Goal: Navigation & Orientation: Find specific page/section

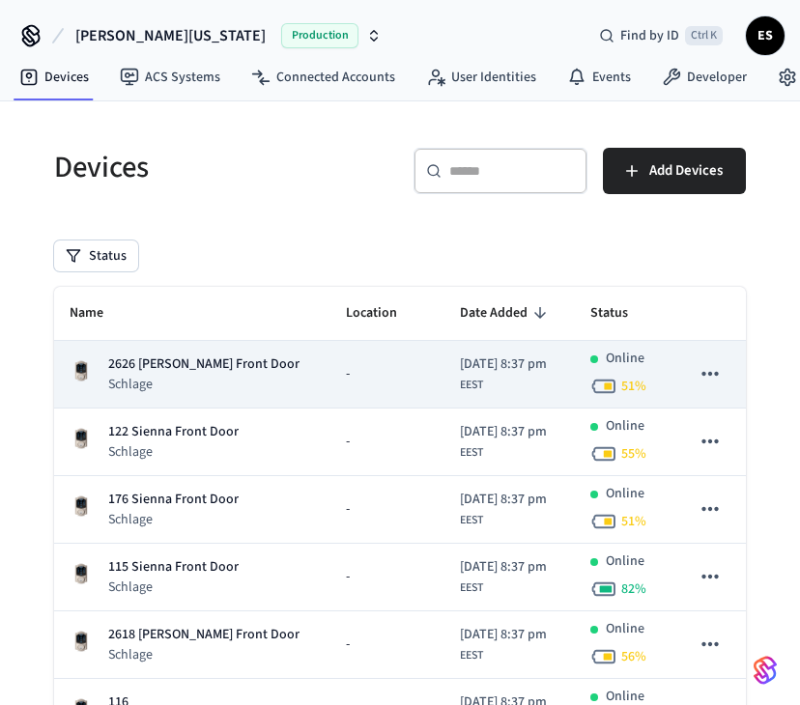
click at [131, 364] on p "2626 Terry Ln Front Door" at bounding box center [203, 364] width 191 height 20
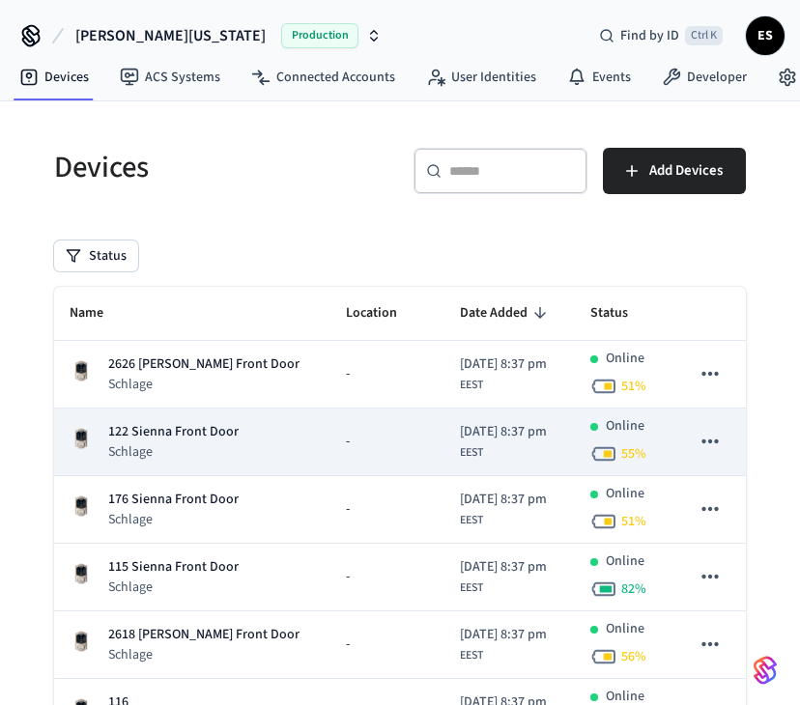
click at [198, 435] on p "122 Sienna Front Door" at bounding box center [173, 432] width 130 height 20
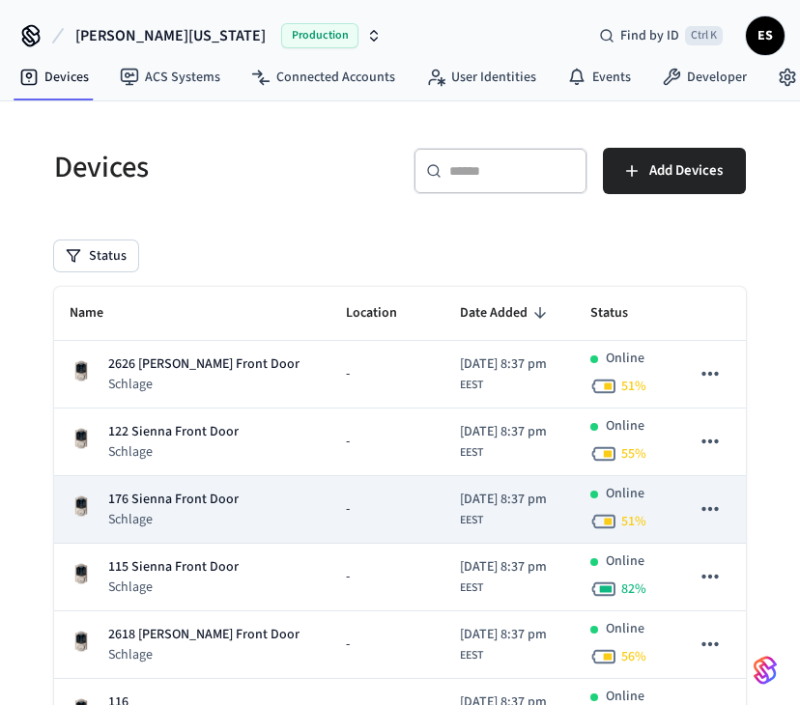
click at [176, 504] on p "176 Sienna Front Door" at bounding box center [173, 500] width 130 height 20
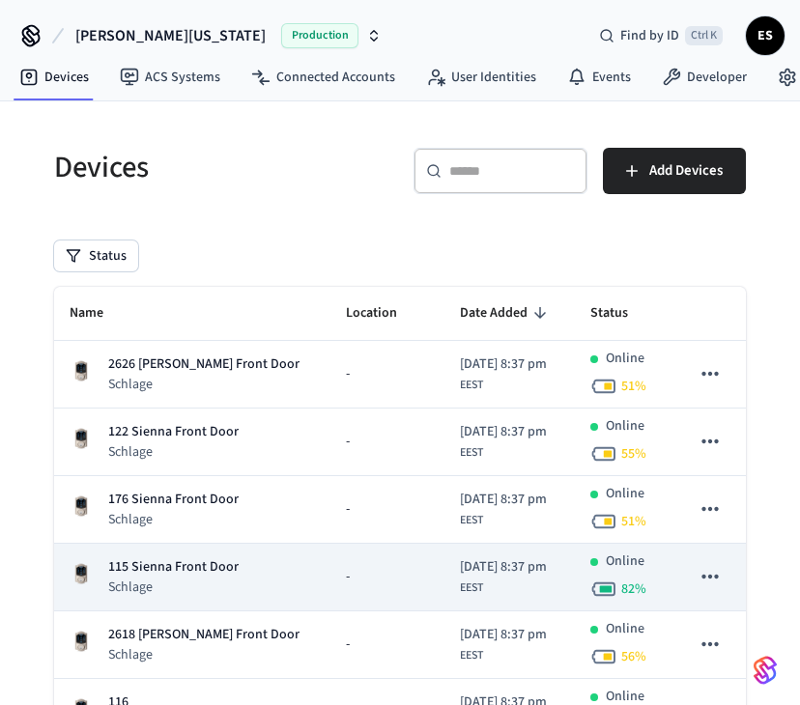
click at [170, 573] on p "115 Sienna Front Door" at bounding box center [173, 567] width 130 height 20
click at [114, 571] on p "115 Sienna Front Door" at bounding box center [173, 567] width 130 height 20
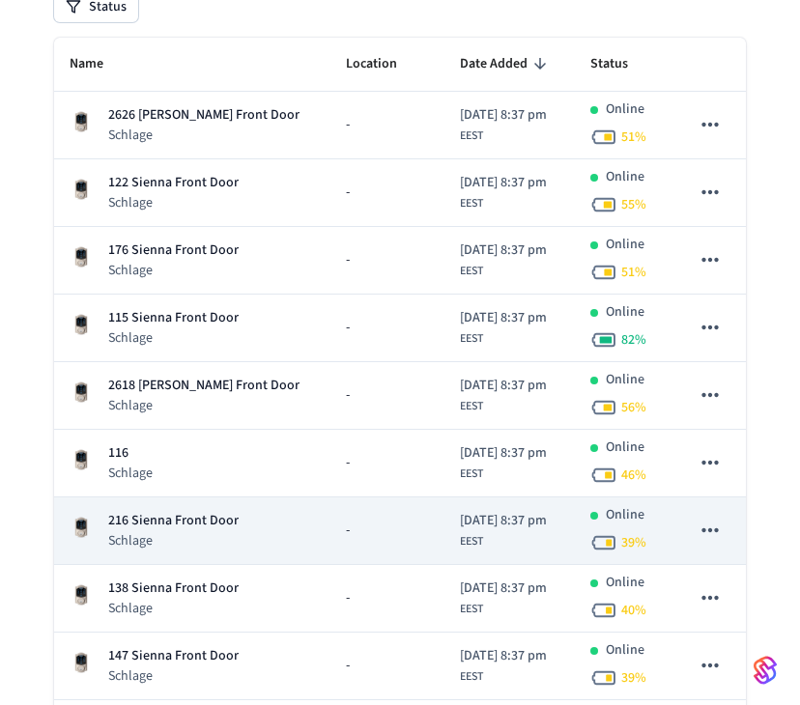
scroll to position [290, 0]
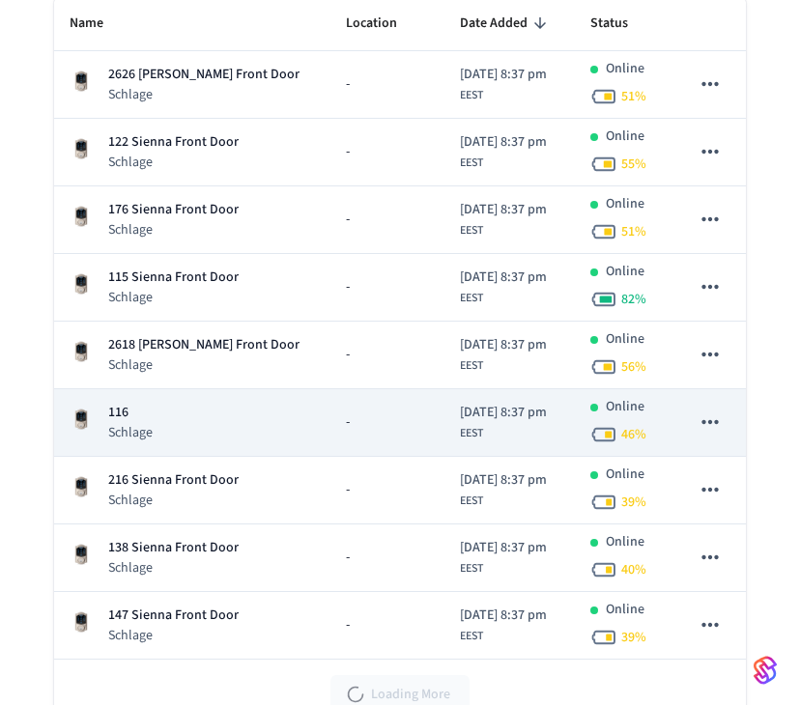
click at [123, 411] on p "116" at bounding box center [130, 413] width 44 height 20
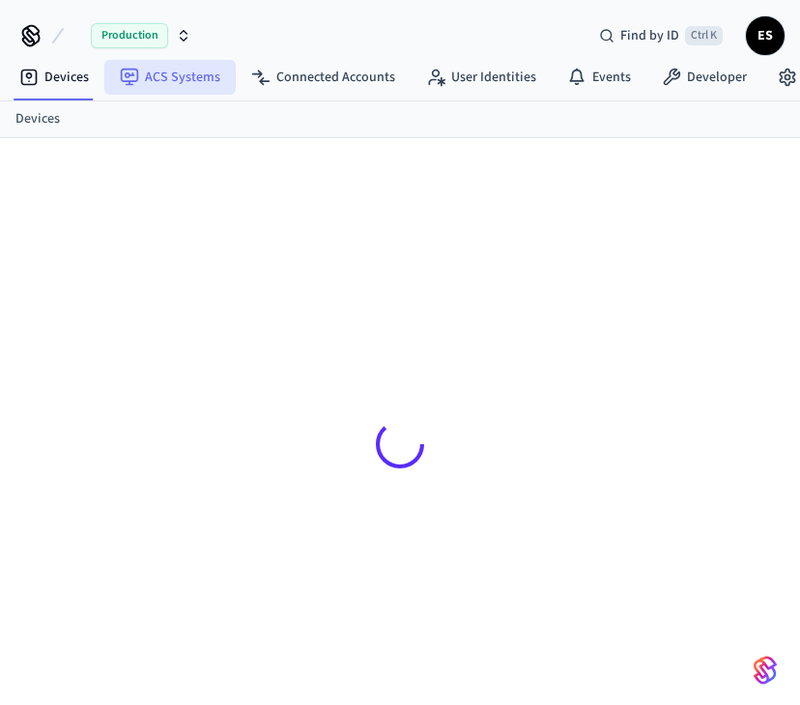
drag, startPoint x: 0, startPoint y: 0, endPoint x: 122, endPoint y: 60, distance: 135.6
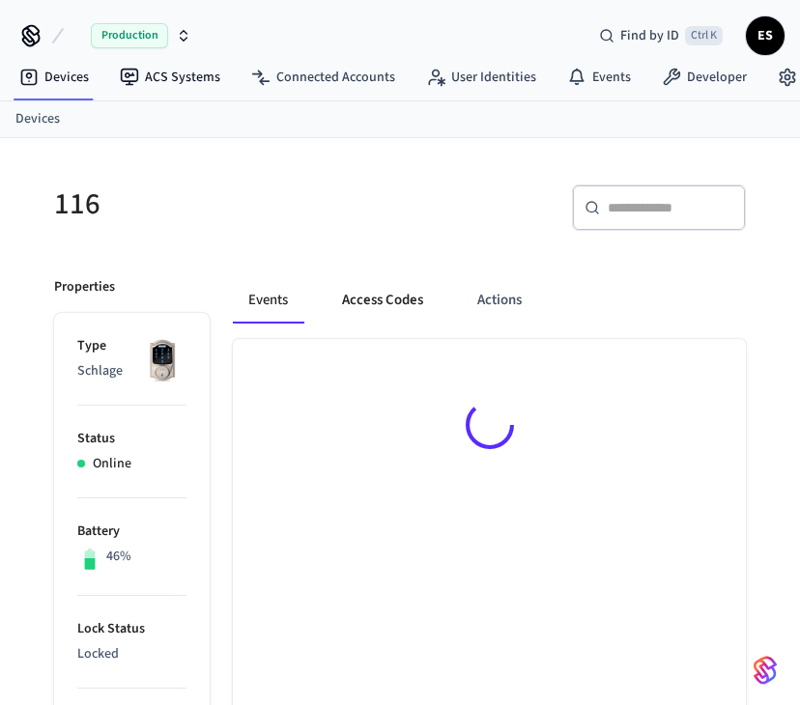
drag, startPoint x: 122, startPoint y: 60, endPoint x: 416, endPoint y: 306, distance: 383.9
click at [416, 306] on button "Access Codes" at bounding box center [382, 300] width 112 height 46
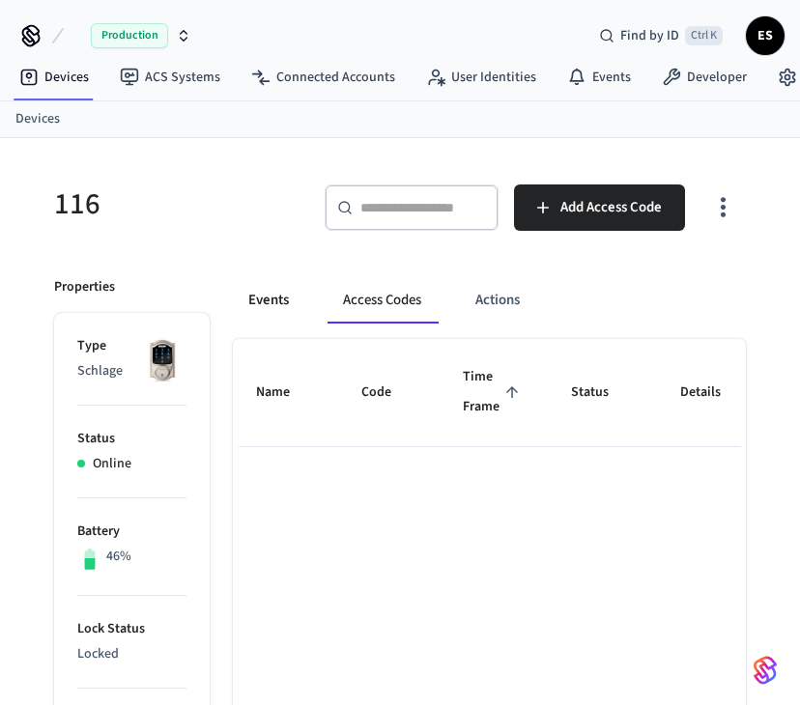
click at [275, 303] on button "Events" at bounding box center [268, 300] width 71 height 46
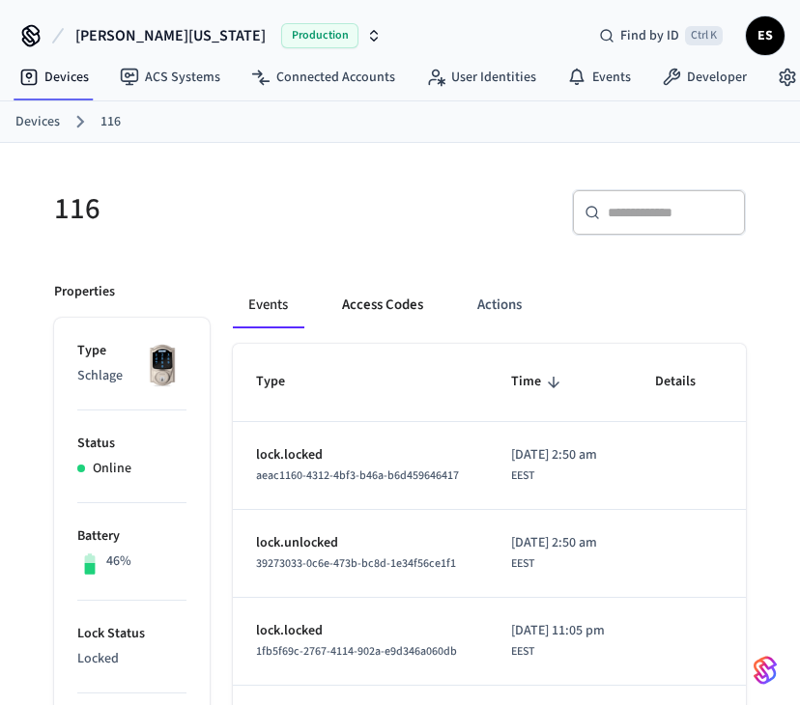
click at [393, 313] on button "Access Codes" at bounding box center [382, 305] width 112 height 46
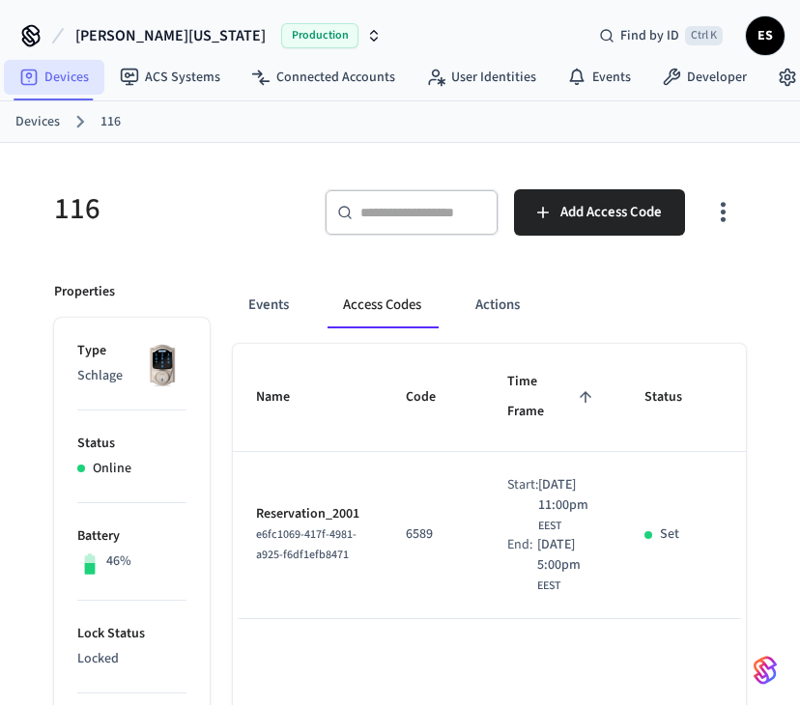
click at [57, 73] on link "Devices" at bounding box center [54, 77] width 100 height 35
